Goal: Task Accomplishment & Management: Complete application form

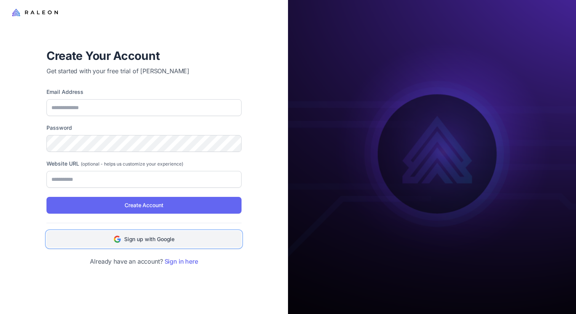
click at [166, 239] on span "Sign up with Google" at bounding box center [149, 239] width 50 height 8
type input "**********"
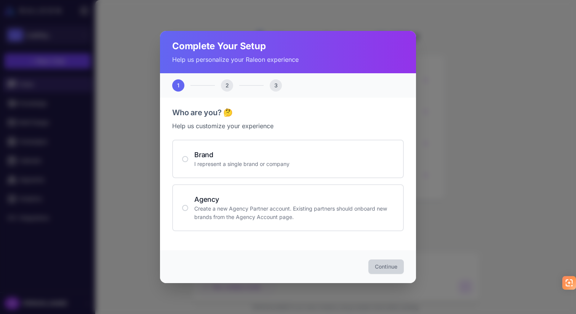
click at [253, 168] on p "I represent a single brand or company" at bounding box center [294, 164] width 200 height 8
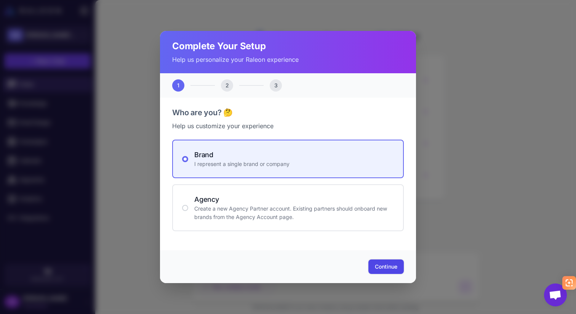
click at [378, 262] on button "Continue" at bounding box center [385, 266] width 35 height 14
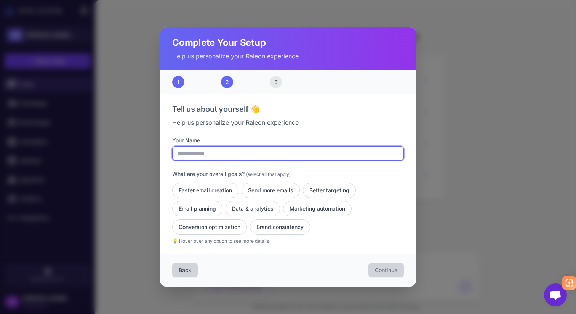
click at [230, 152] on input "Your Name" at bounding box center [288, 153] width 232 height 14
type input "**********"
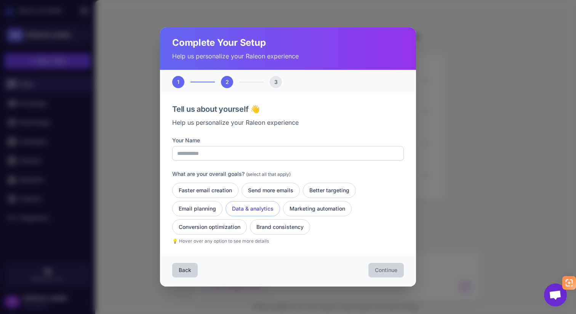
click at [250, 208] on button "Data & analytics" at bounding box center [253, 208] width 54 height 15
click at [319, 201] on button "Marketing automation" at bounding box center [317, 208] width 69 height 15
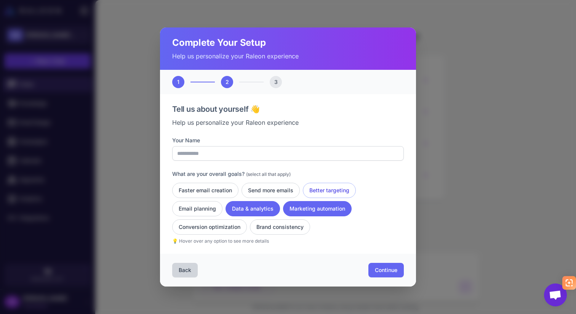
click at [334, 187] on button "Better targeting" at bounding box center [329, 190] width 53 height 15
click at [391, 275] on button "Continue" at bounding box center [385, 270] width 35 height 14
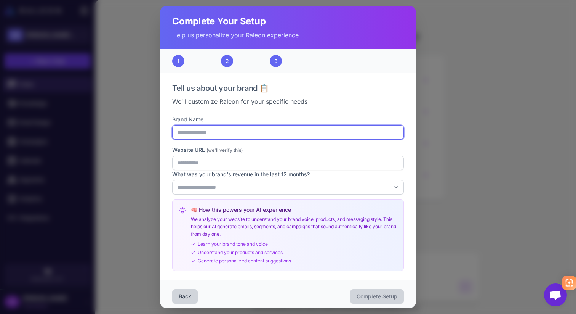
click at [220, 136] on input "Brand Name" at bounding box center [288, 132] width 232 height 14
type input "*******"
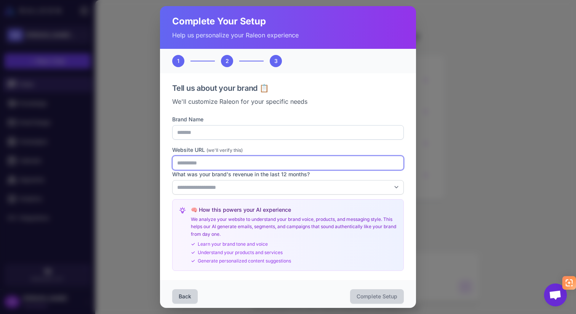
type input "**********"
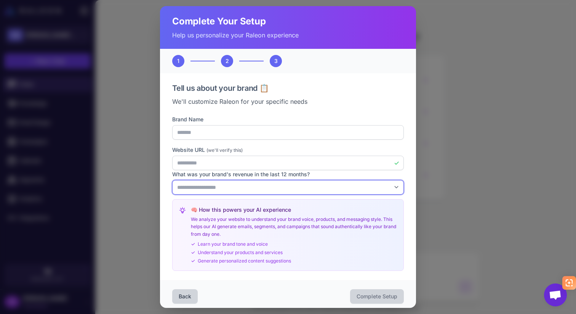
click at [221, 189] on select "**********" at bounding box center [288, 187] width 232 height 14
select select "*"
click at [172, 180] on select "**********" at bounding box center [288, 187] width 232 height 14
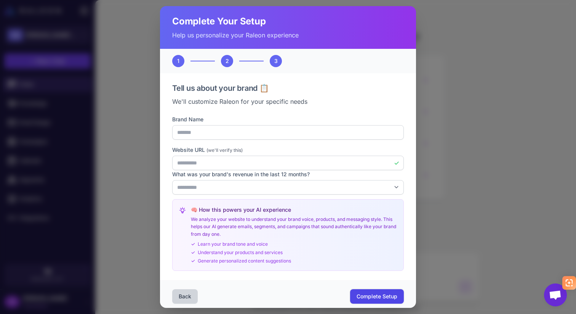
click at [365, 293] on span "Complete Setup" at bounding box center [377, 296] width 41 height 8
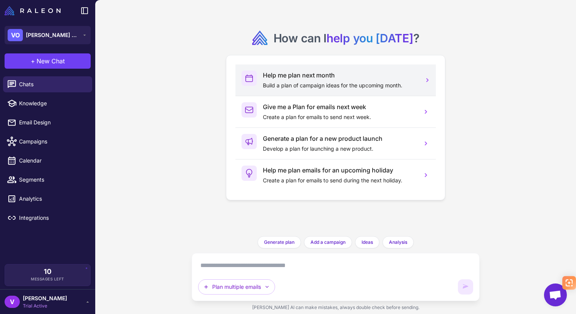
click at [359, 90] on div "Help me plan next month Build a plan of campaign ideas for the upcoming month." at bounding box center [335, 79] width 200 height 31
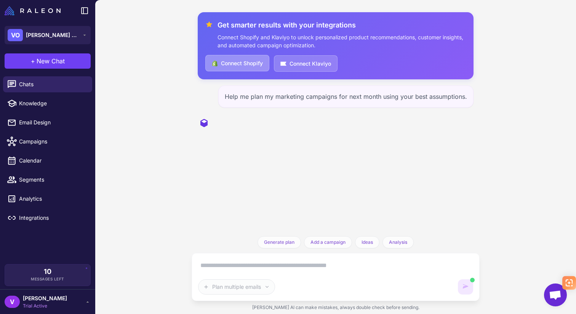
click at [246, 59] on button "Connect Shopify" at bounding box center [237, 63] width 64 height 16
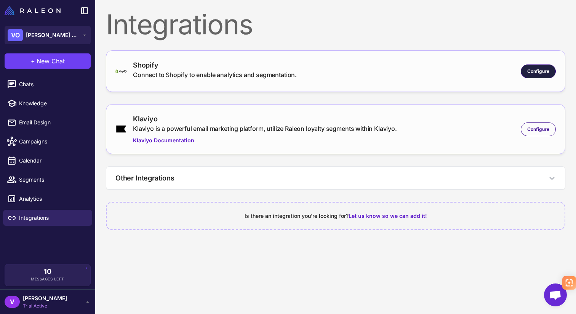
click at [538, 70] on span "Configure" at bounding box center [538, 71] width 22 height 7
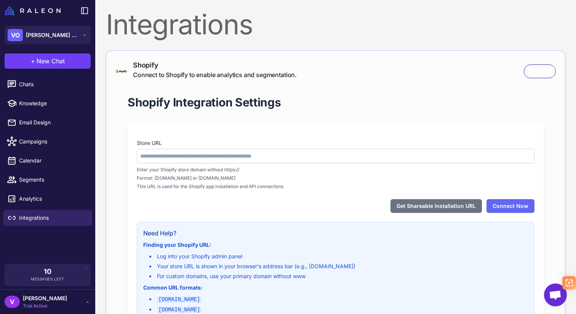
type input "**********"
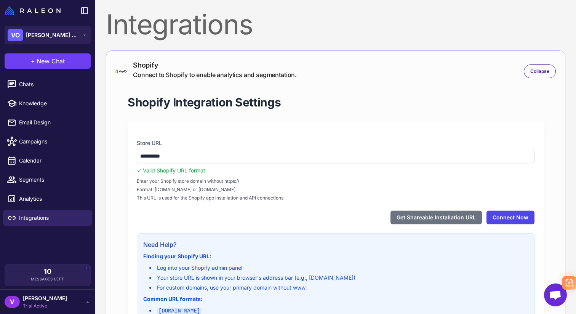
click at [512, 215] on button "Connect Now" at bounding box center [511, 217] width 48 height 14
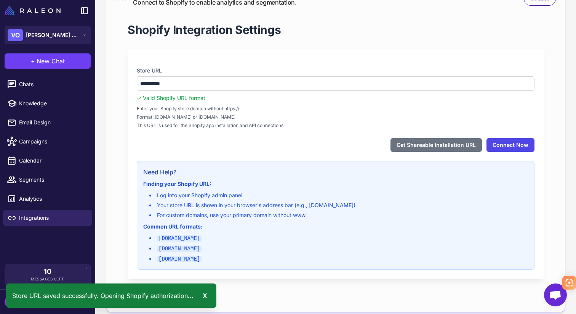
scroll to position [75, 0]
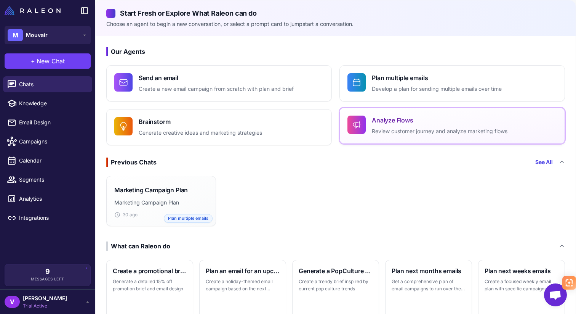
click at [419, 138] on button "Analyze Flows Review customer journey and analyze marketing flows" at bounding box center [453, 125] width 226 height 36
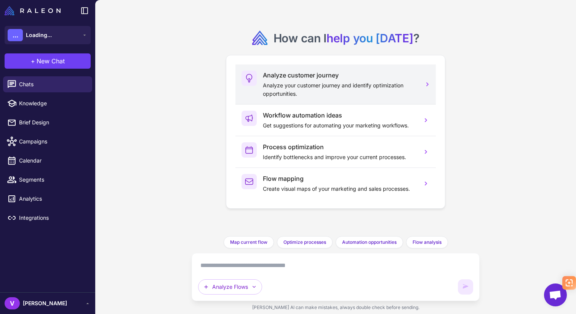
click at [338, 88] on p "Analyze your customer journey and identify optimization opportunities." at bounding box center [339, 89] width 153 height 17
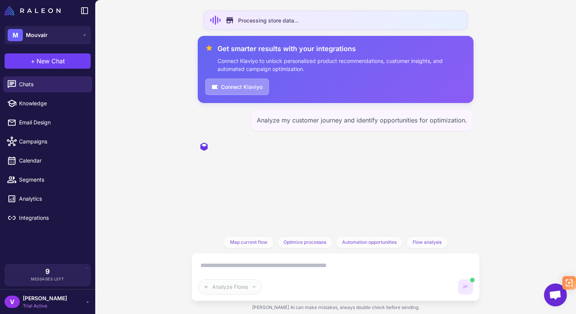
click at [251, 87] on button "Connect Klaviyo" at bounding box center [237, 86] width 64 height 16
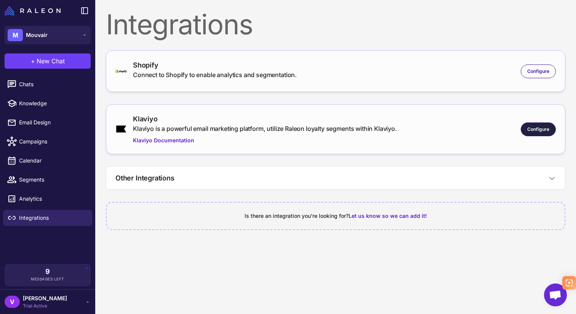
click at [539, 128] on span "Configure" at bounding box center [538, 129] width 22 height 7
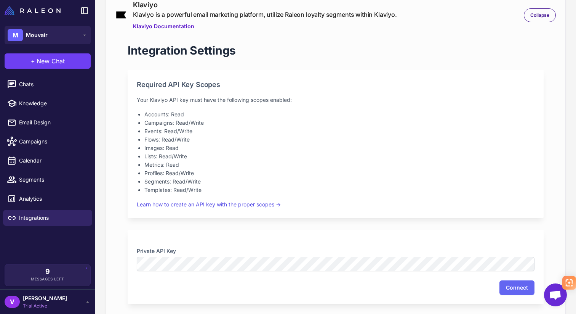
scroll to position [113, 0]
click at [360, 272] on div "Private API Key Connect" at bounding box center [336, 268] width 416 height 74
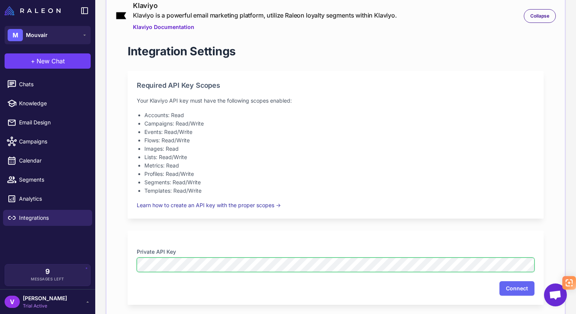
scroll to position [252, 0]
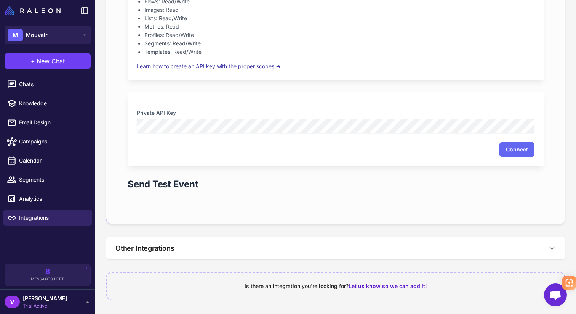
click at [223, 66] on link "Learn how to create an API key with the proper scopes →" at bounding box center [209, 66] width 144 height 6
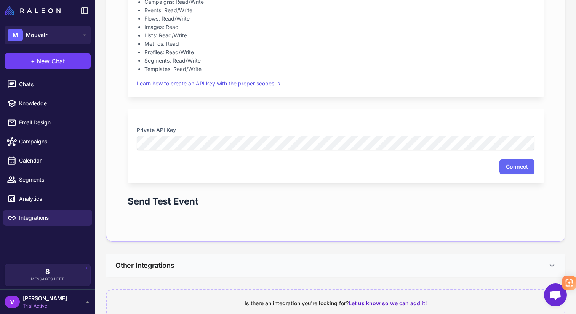
scroll to position [245, 0]
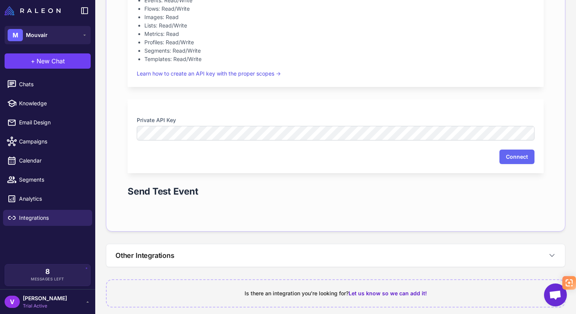
click at [526, 165] on div "Private API Key Connect" at bounding box center [336, 136] width 416 height 74
click at [518, 162] on button "Connect" at bounding box center [517, 156] width 35 height 14
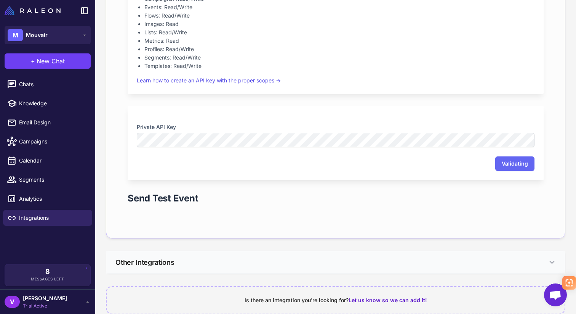
scroll to position [252, 0]
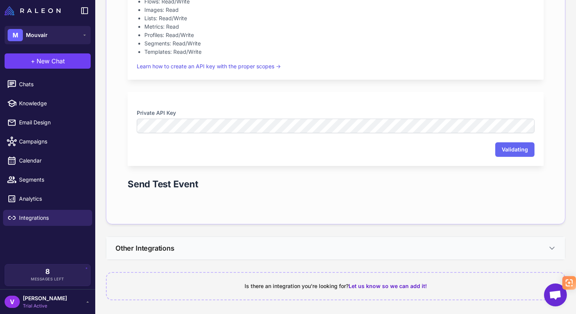
click at [450, 244] on button "Other Integrations" at bounding box center [335, 248] width 459 height 22
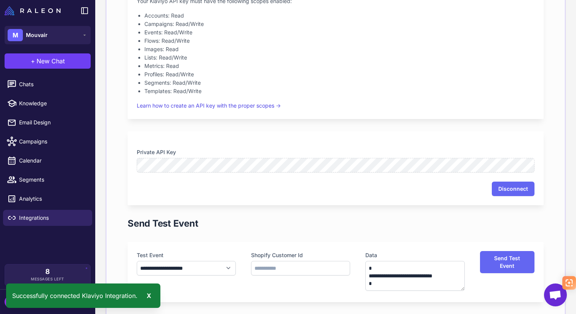
scroll to position [0, 0]
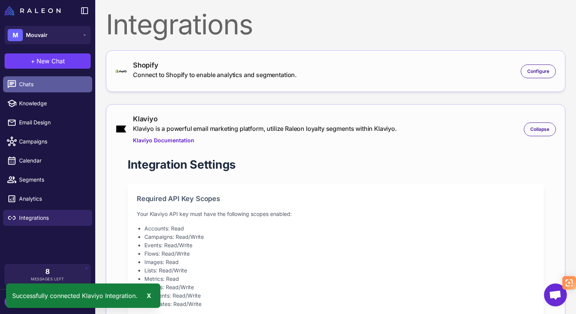
click at [44, 84] on span "Chats" at bounding box center [52, 84] width 67 height 8
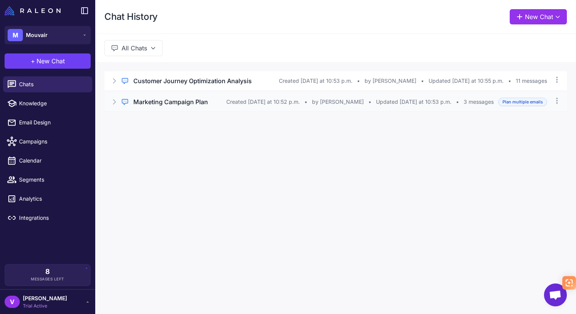
click at [191, 104] on h3 "Marketing Campaign Plan" at bounding box center [170, 101] width 75 height 9
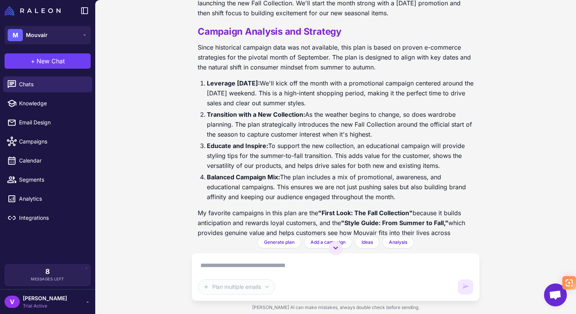
scroll to position [239, 0]
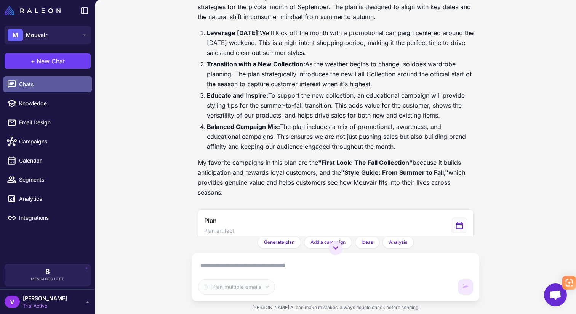
click at [22, 85] on span "Chats" at bounding box center [52, 84] width 67 height 8
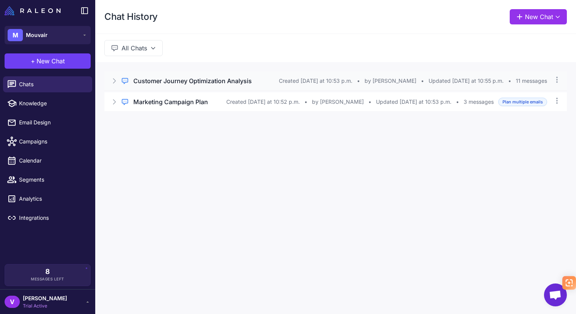
click at [228, 82] on h3 "Customer Journey Optimization Analysis" at bounding box center [192, 80] width 119 height 9
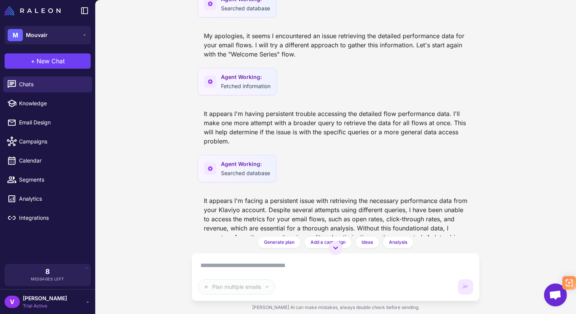
scroll to position [285, 0]
